Goal: Download file/media

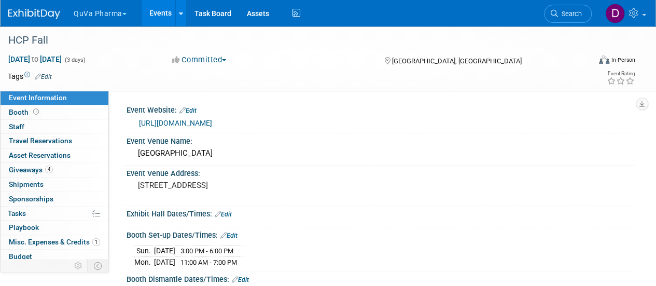
click at [118, 10] on button "QuVa Pharma" at bounding box center [106, 11] width 67 height 23
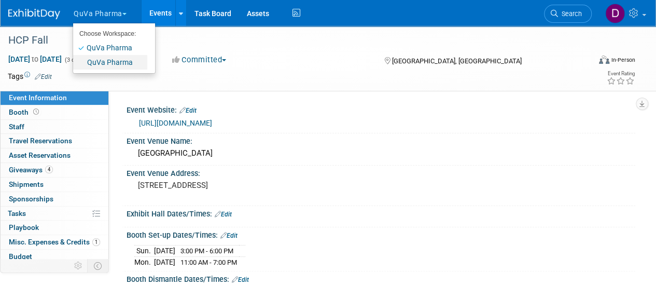
click at [108, 63] on link "QuVa Pharma" at bounding box center [110, 62] width 74 height 15
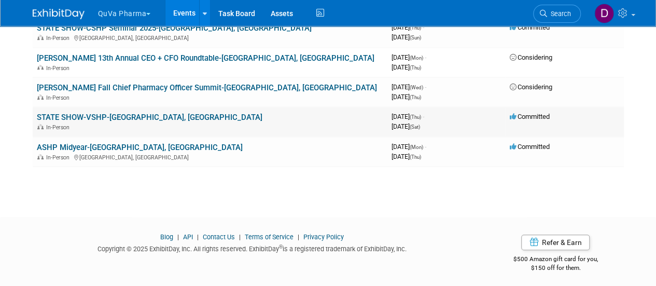
scroll to position [216, 0]
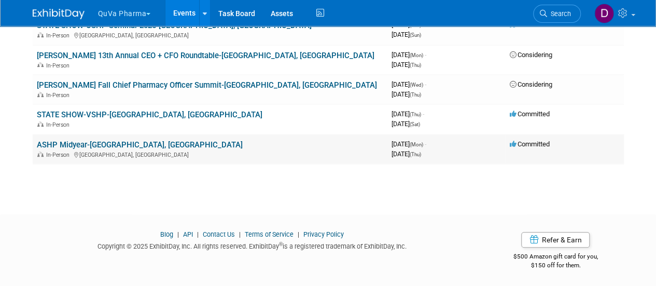
click at [97, 143] on link "ASHP Midyear-[GEOGRAPHIC_DATA], [GEOGRAPHIC_DATA]" at bounding box center [140, 144] width 206 height 9
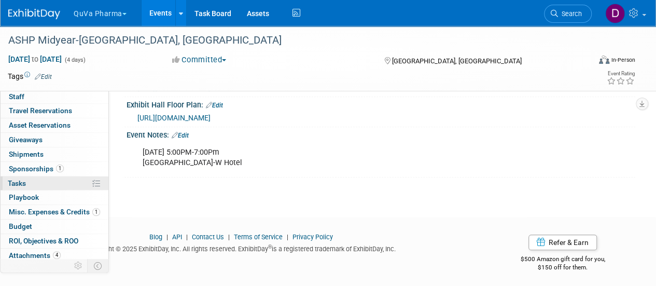
scroll to position [46, 0]
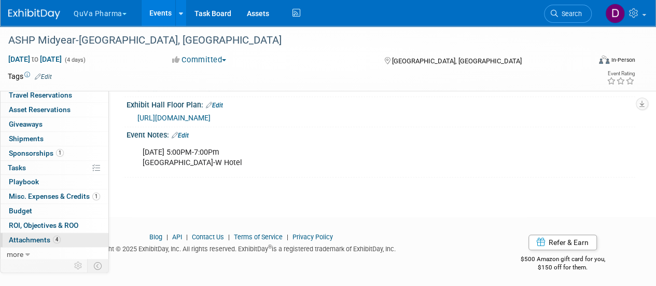
click at [33, 235] on span "Attachments 4" at bounding box center [35, 239] width 52 height 8
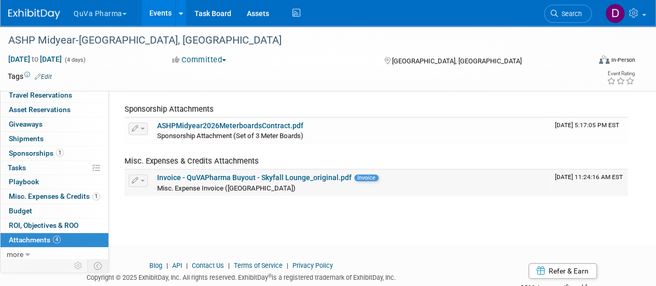
scroll to position [93, 0]
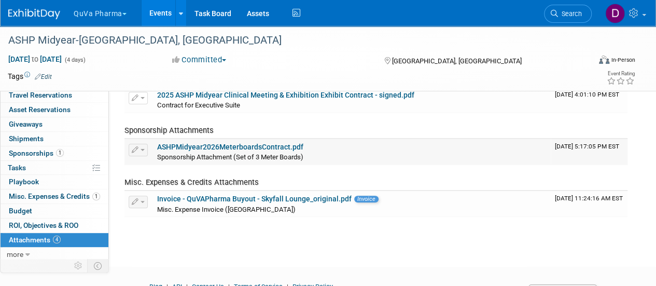
click at [228, 143] on link "ASHPMidyear2026MeterboardsContract.pdf" at bounding box center [230, 147] width 146 height 8
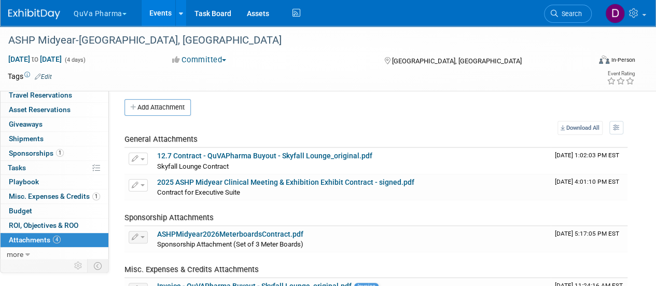
scroll to position [0, 0]
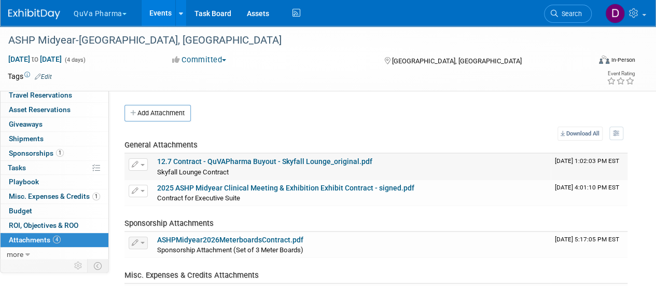
click at [200, 162] on link "12.7 Contract - QuVAPharma Buyout - Skyfall Lounge_original.pdf" at bounding box center [264, 161] width 215 height 8
